Goal: Task Accomplishment & Management: Use online tool/utility

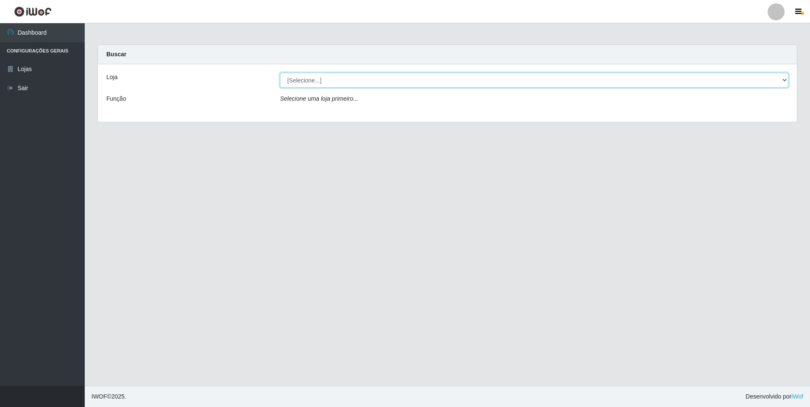
click at [308, 83] on select "[Selecione...] Atacado Vem - [STREET_ADDRESS]" at bounding box center [534, 80] width 508 height 15
select select "461"
click at [280, 73] on select "[Selecione...] Atacado Vem - [STREET_ADDRESS]" at bounding box center [534, 80] width 508 height 15
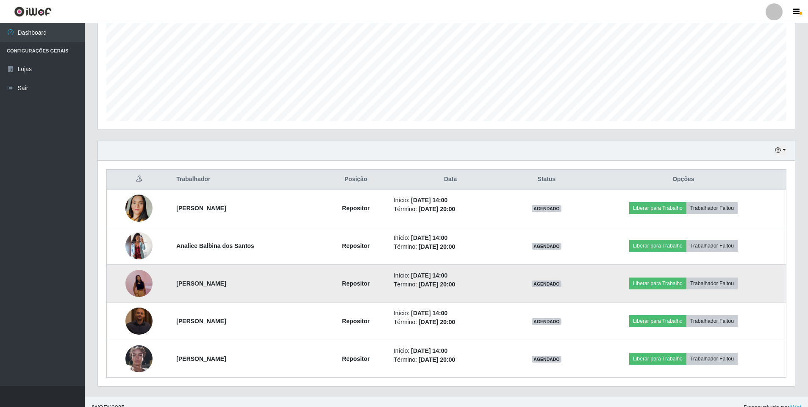
scroll to position [193, 0]
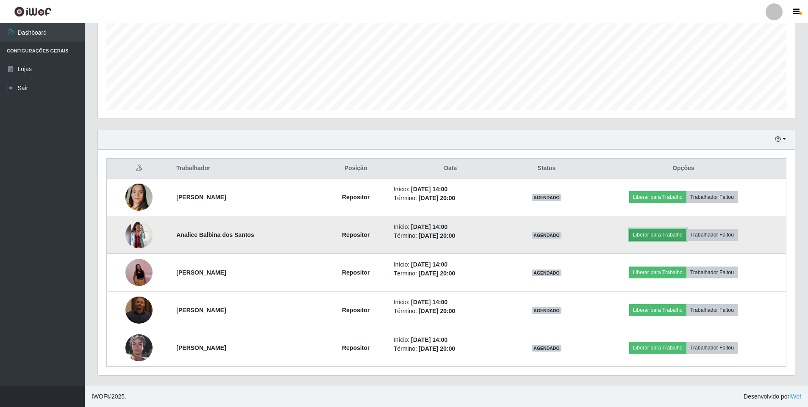
click at [667, 233] on button "Liberar para Trabalho" at bounding box center [657, 235] width 57 height 12
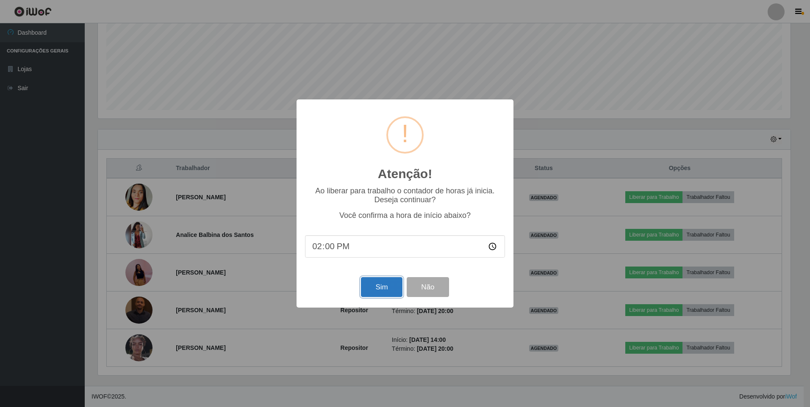
click at [374, 293] on button "Sim" at bounding box center [381, 287] width 41 height 20
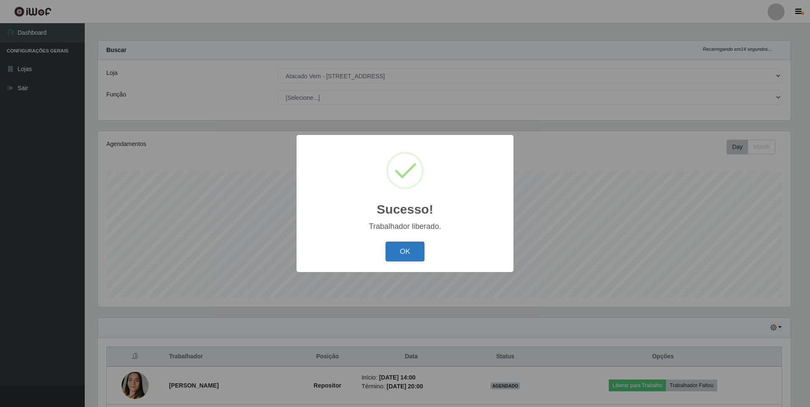
click at [409, 250] on button "OK" at bounding box center [404, 252] width 39 height 20
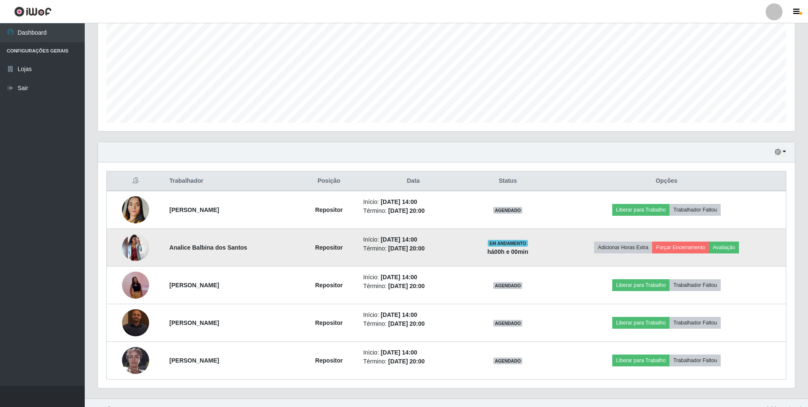
scroll to position [193, 0]
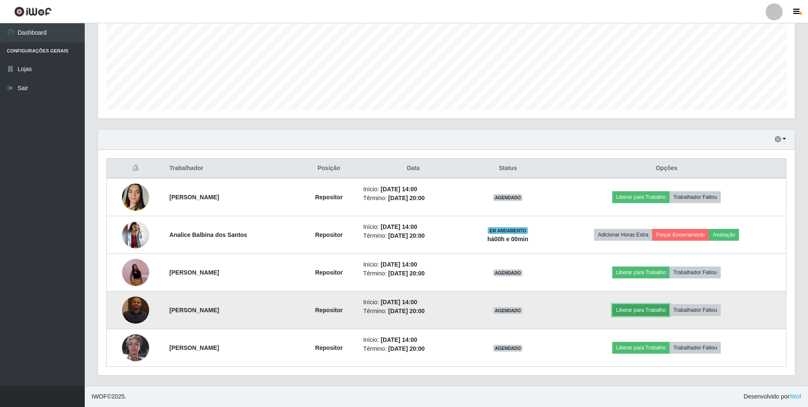
click at [648, 312] on button "Liberar para Trabalho" at bounding box center [640, 310] width 57 height 12
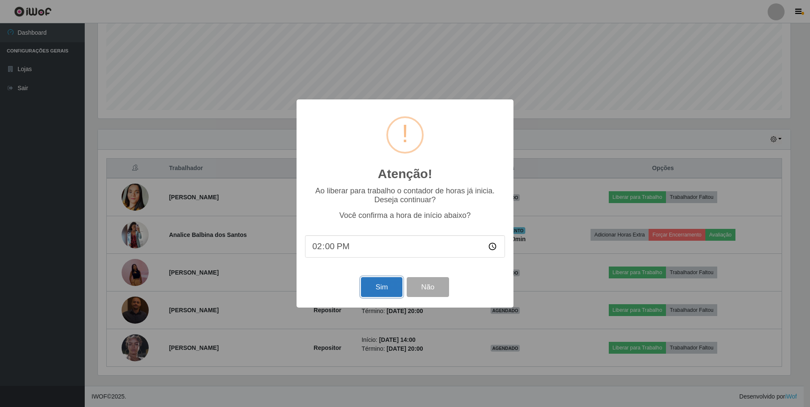
click at [379, 291] on button "Sim" at bounding box center [381, 287] width 41 height 20
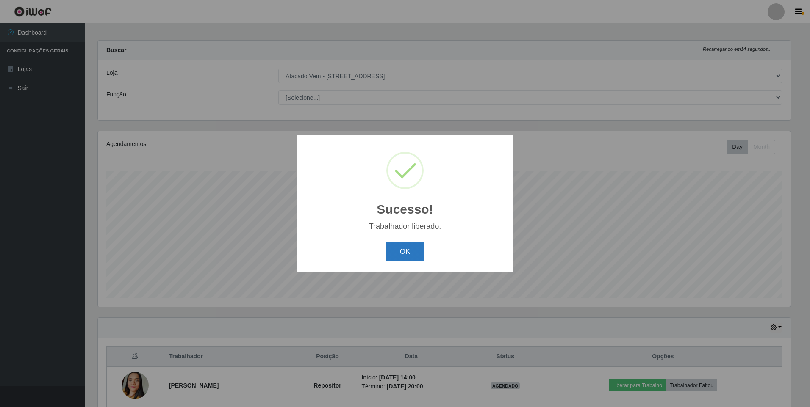
click at [402, 252] on button "OK" at bounding box center [404, 252] width 39 height 20
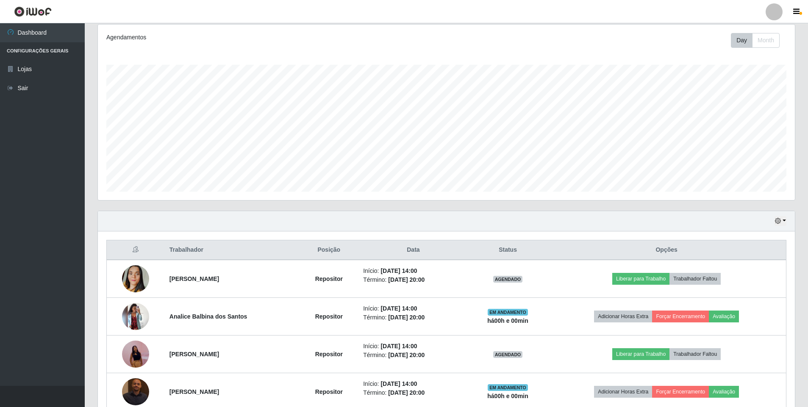
scroll to position [193, 0]
